Goal: Transaction & Acquisition: Purchase product/service

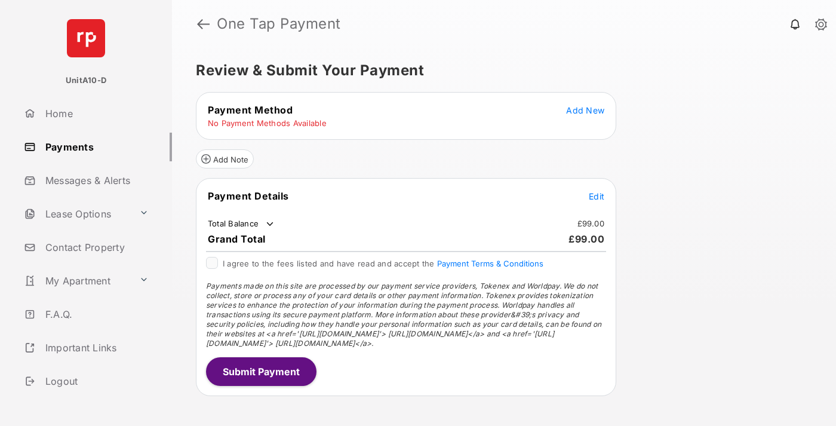
click at [585, 110] on span "Add New" at bounding box center [585, 110] width 38 height 10
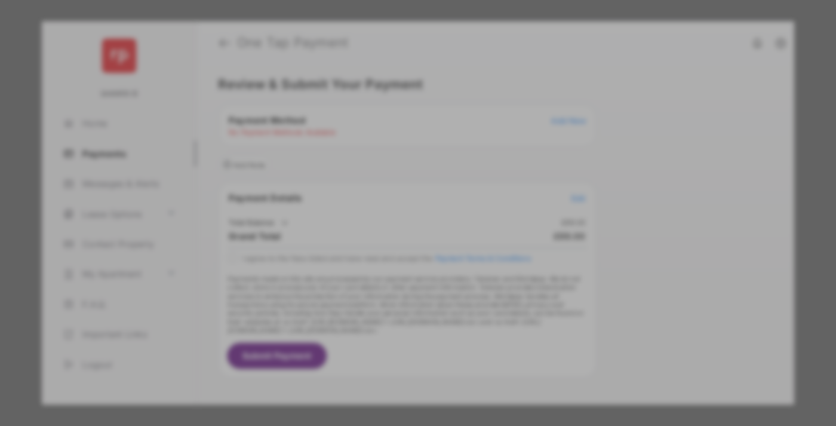
click at [415, 217] on div "BACS Direct Debit" at bounding box center [417, 217] width 267 height 23
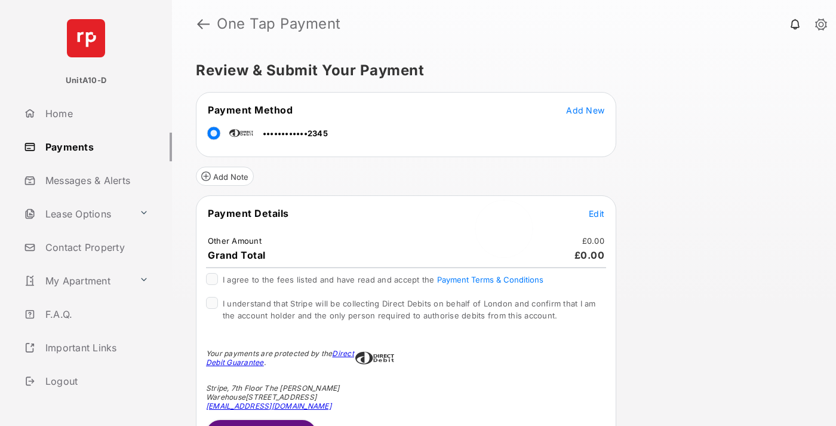
click at [596, 213] on span "Edit" at bounding box center [596, 213] width 16 height 10
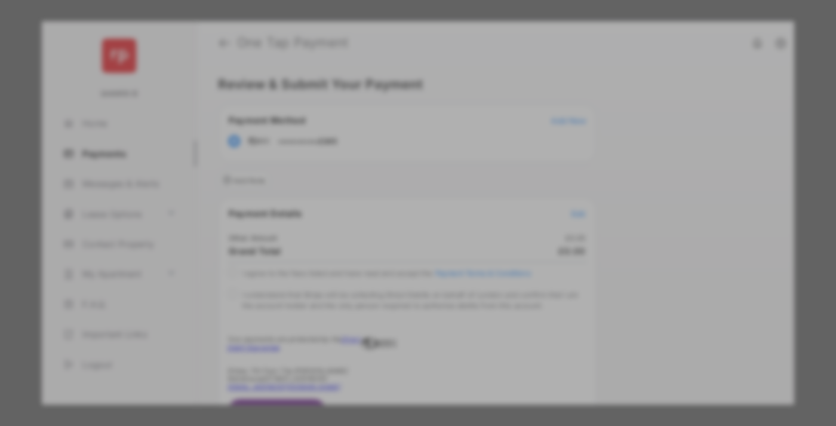
click at [396, 199] on div "Other Amount" at bounding box center [395, 202] width 193 height 20
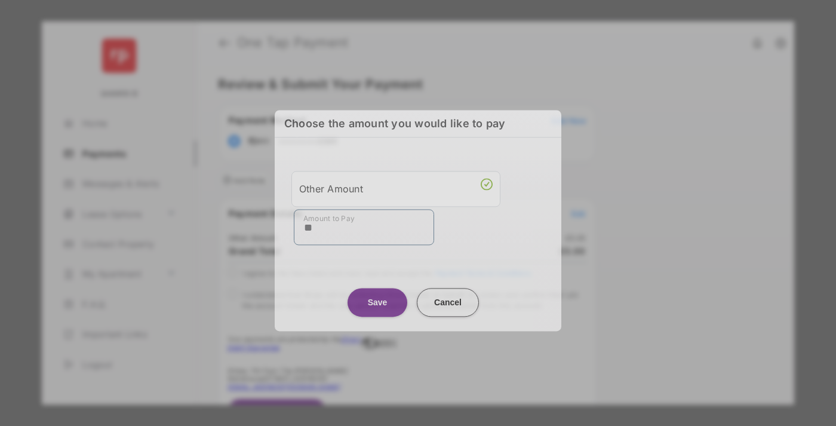
type input "**"
click at [377, 298] on button "Save" at bounding box center [377, 302] width 60 height 29
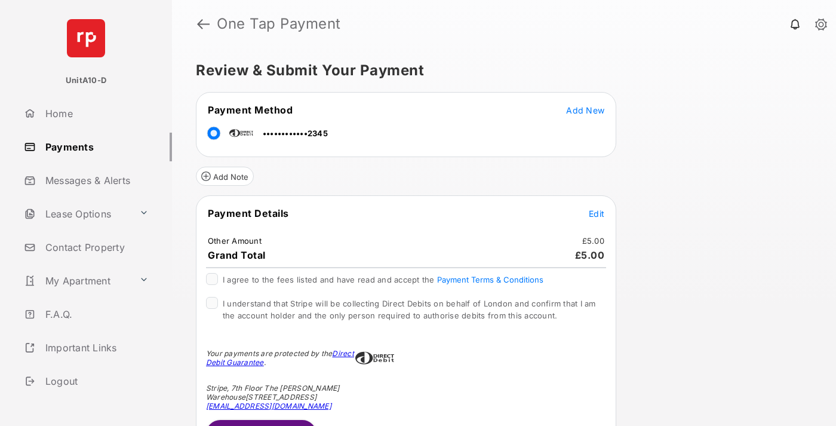
click at [596, 213] on span "Edit" at bounding box center [596, 213] width 16 height 10
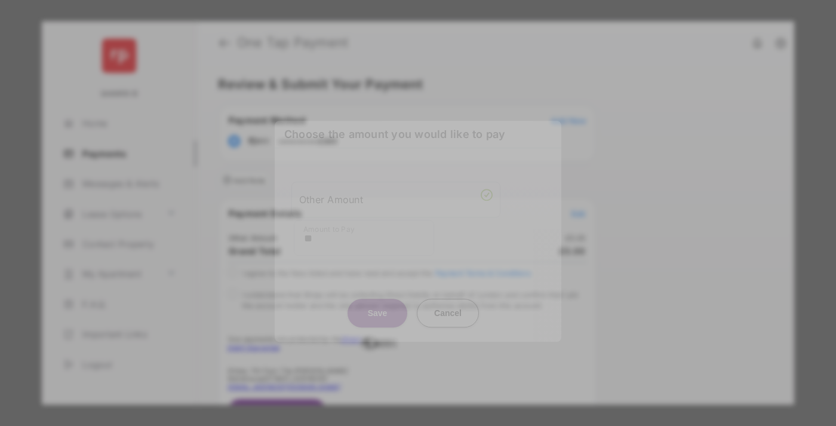
click at [377, 312] on button "Save" at bounding box center [377, 312] width 60 height 29
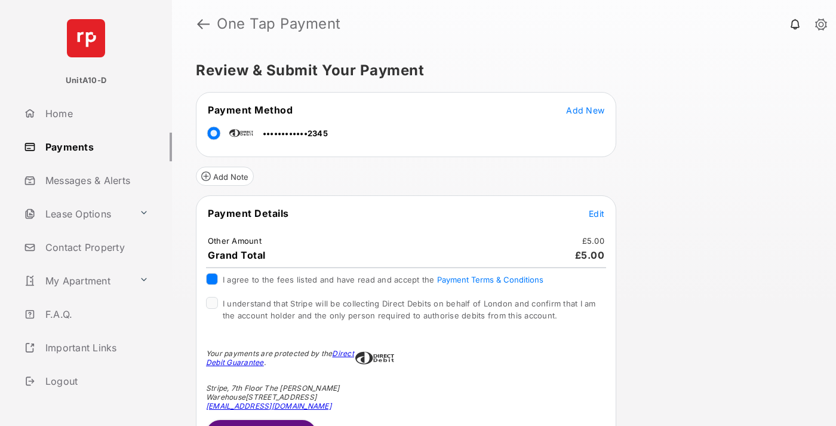
click at [260, 422] on button "Submit Payment" at bounding box center [261, 434] width 110 height 29
